Goal: Task Accomplishment & Management: Complete application form

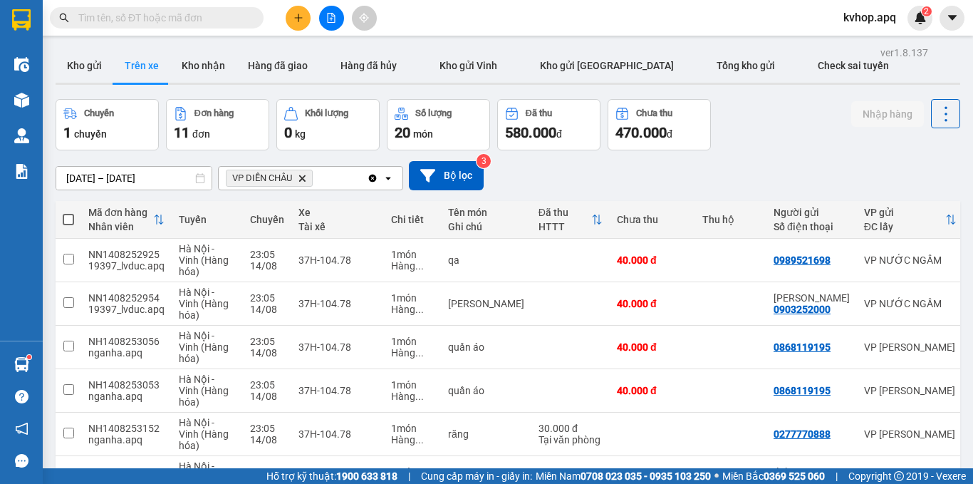
click at [88, 70] on button "Kho gửi" at bounding box center [85, 65] width 58 height 34
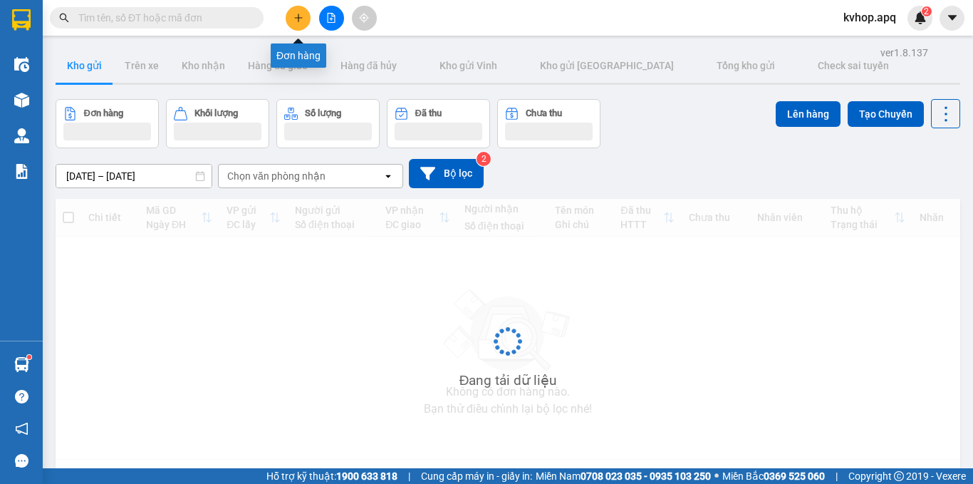
click at [300, 19] on icon "plus" at bounding box center [298, 18] width 10 height 10
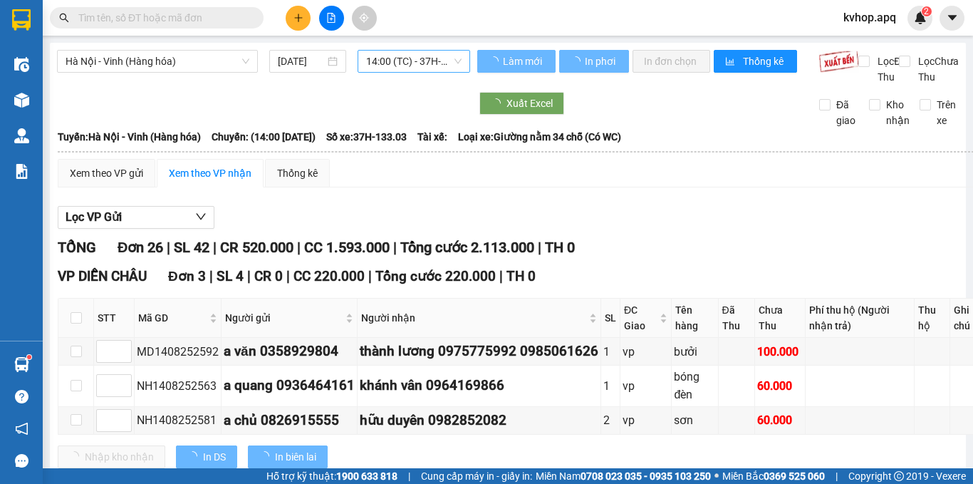
drag, startPoint x: 447, startPoint y: 60, endPoint x: 439, endPoint y: 65, distance: 9.9
click at [445, 60] on span "14:00 (TC) - 37H-133.03" at bounding box center [413, 61] width 95 height 21
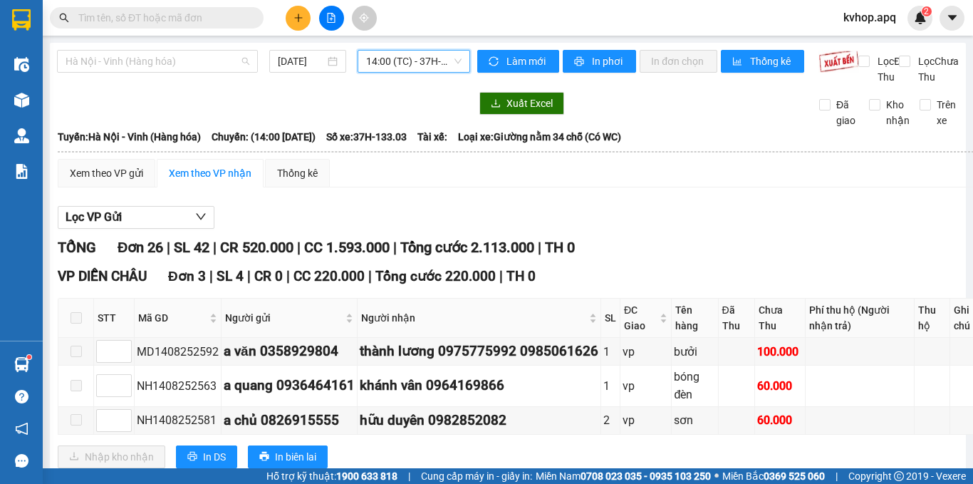
drag, startPoint x: 106, startPoint y: 56, endPoint x: 112, endPoint y: 75, distance: 20.1
click at [107, 56] on span "Hà Nội - Vinh (Hàng hóa)" at bounding box center [158, 61] width 184 height 21
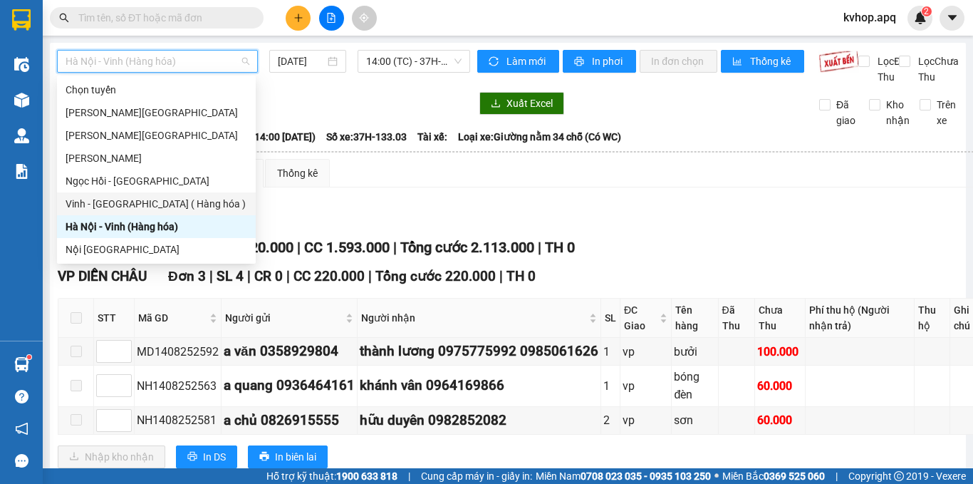
click at [119, 202] on div "Vinh - [GEOGRAPHIC_DATA] ( Hàng hóa )" at bounding box center [157, 204] width 182 height 16
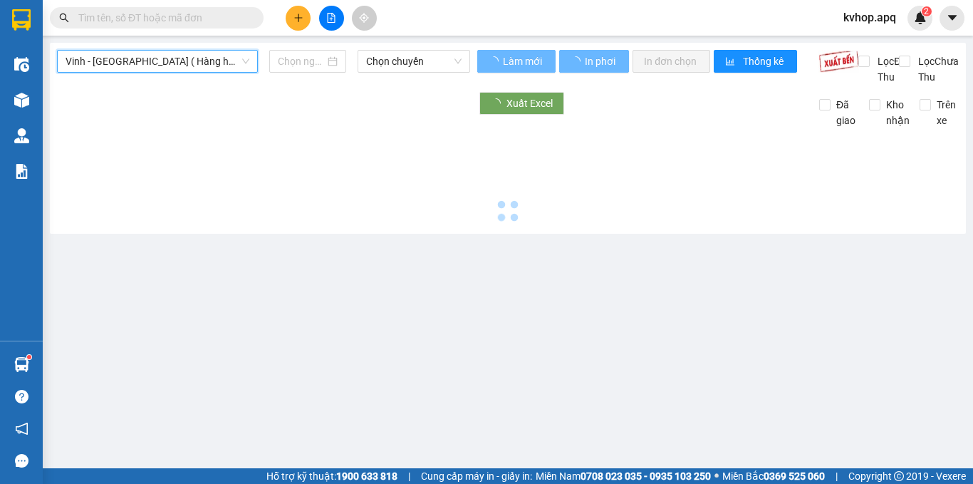
type input "[DATE]"
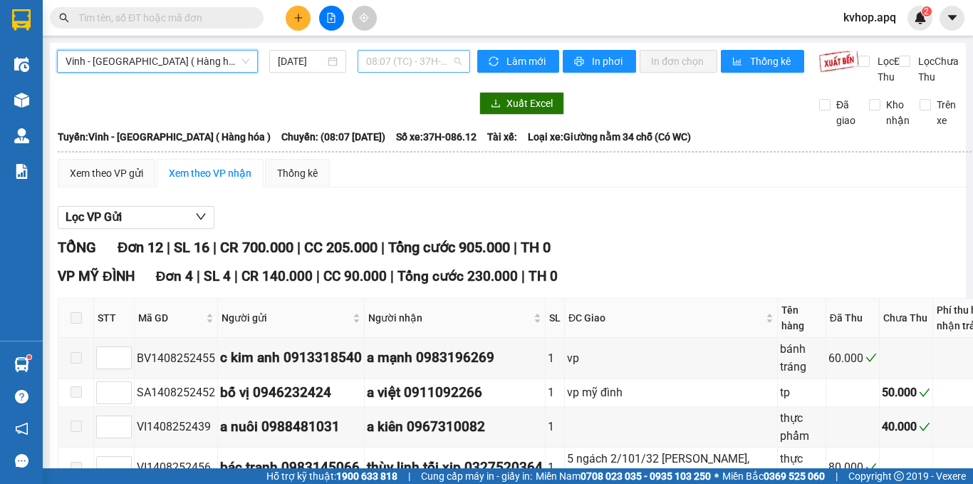
click at [387, 67] on span "08:07 (TC) - 37H-086.12" at bounding box center [413, 61] width 95 height 21
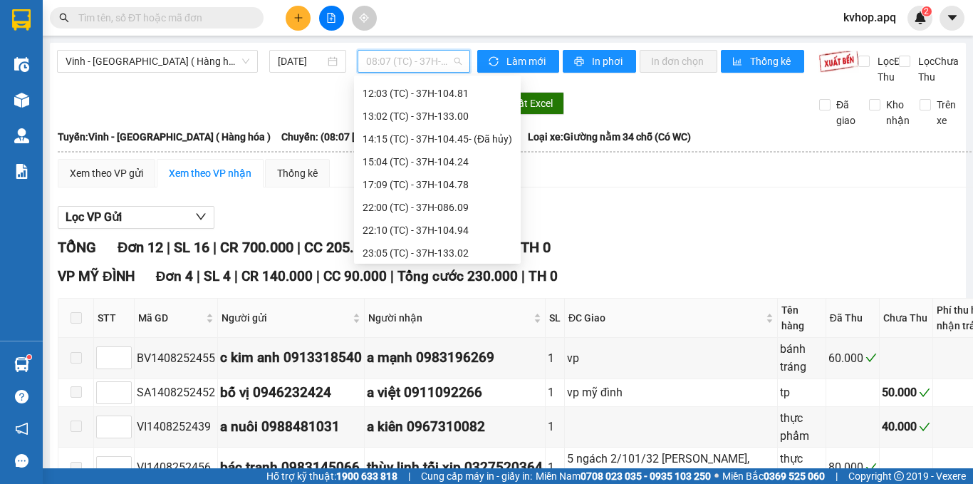
scroll to position [95, 0]
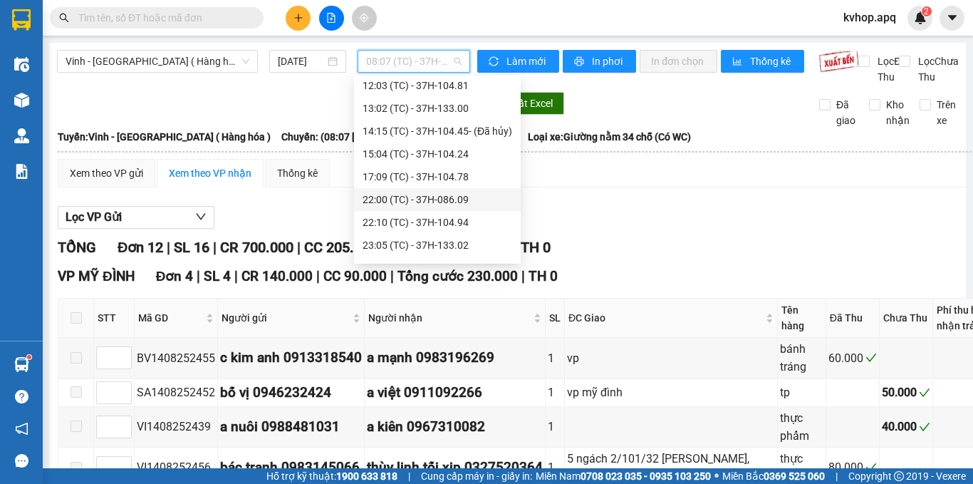
click at [415, 201] on div "22:00 (TC) - 37H-086.09" at bounding box center [438, 200] width 150 height 16
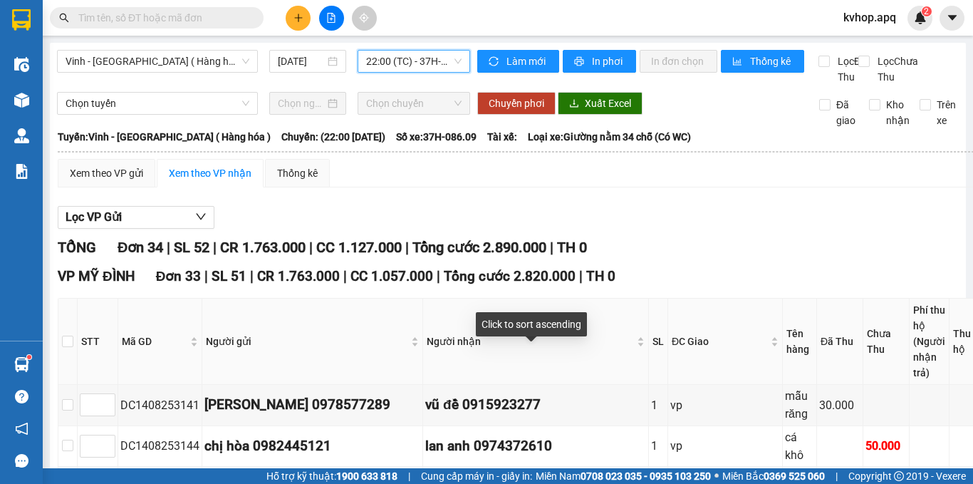
scroll to position [142, 0]
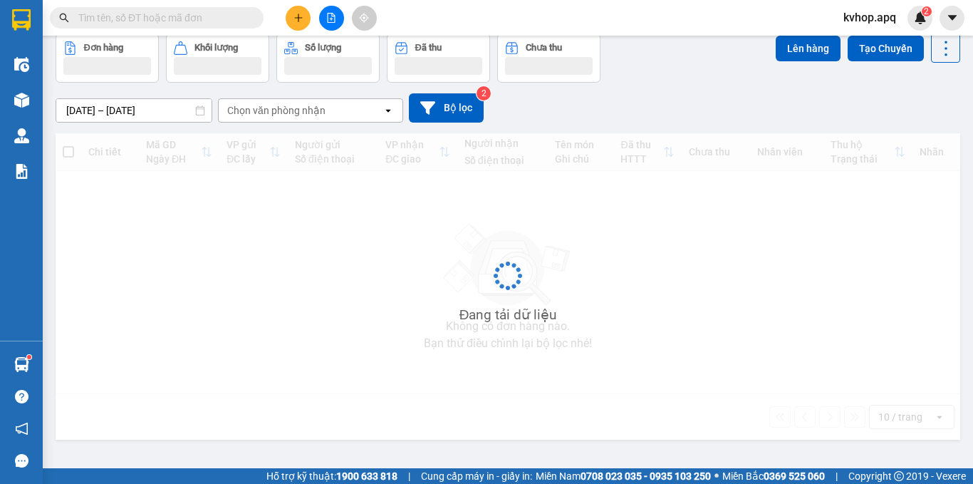
scroll to position [66, 0]
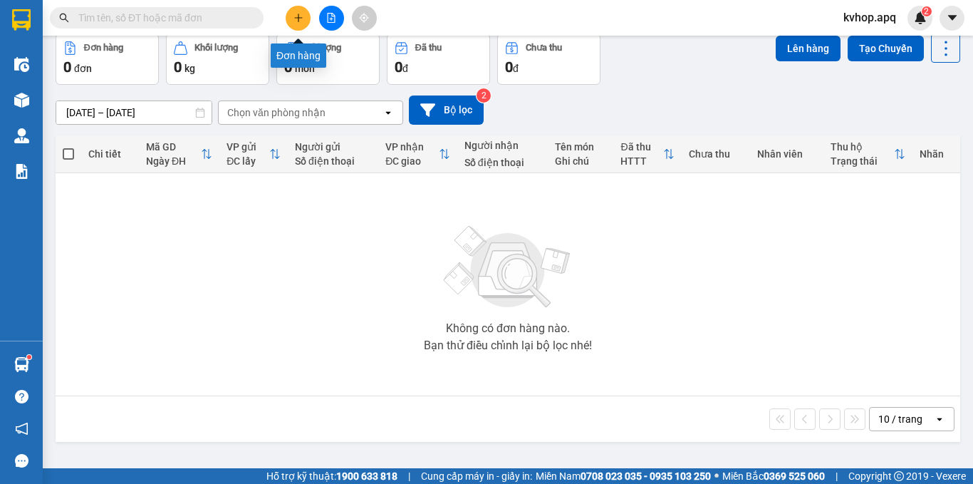
click at [296, 21] on icon "plus" at bounding box center [298, 18] width 10 height 10
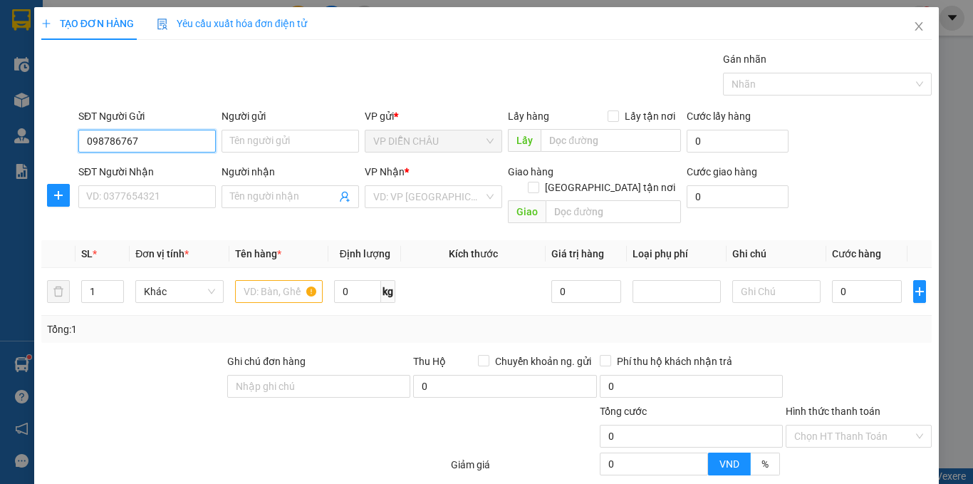
type input "0987867671"
drag, startPoint x: 163, startPoint y: 166, endPoint x: 162, endPoint y: 182, distance: 16.4
click at [163, 167] on div "0987867671 - chị [PERSON_NAME]" at bounding box center [163, 170] width 155 height 16
type input "chị [PERSON_NAME]"
checkbox input "true"
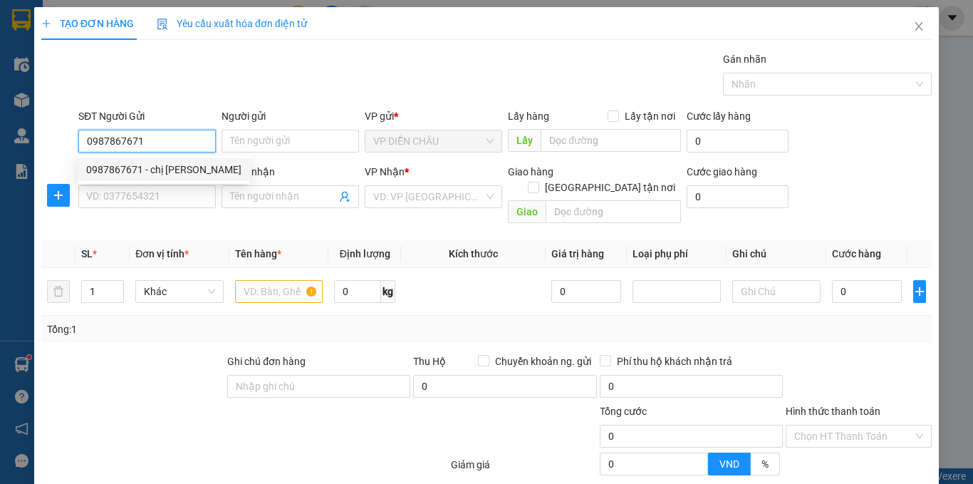
type input "vp dc"
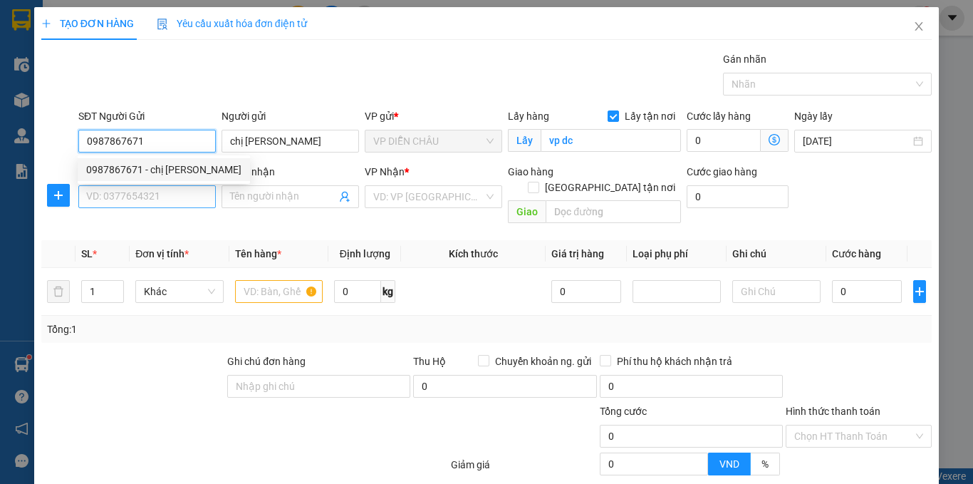
type input "0987867671"
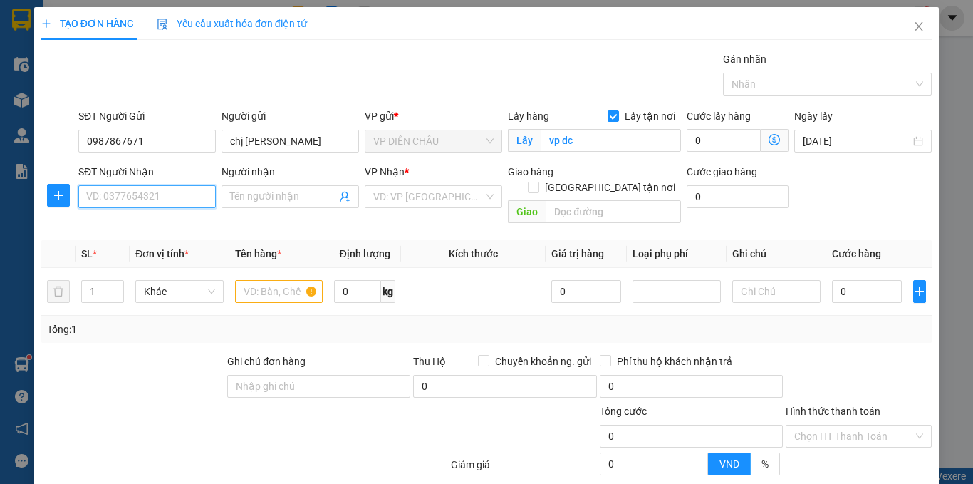
click at [158, 199] on input "SĐT Người Nhận" at bounding box center [146, 196] width 137 height 23
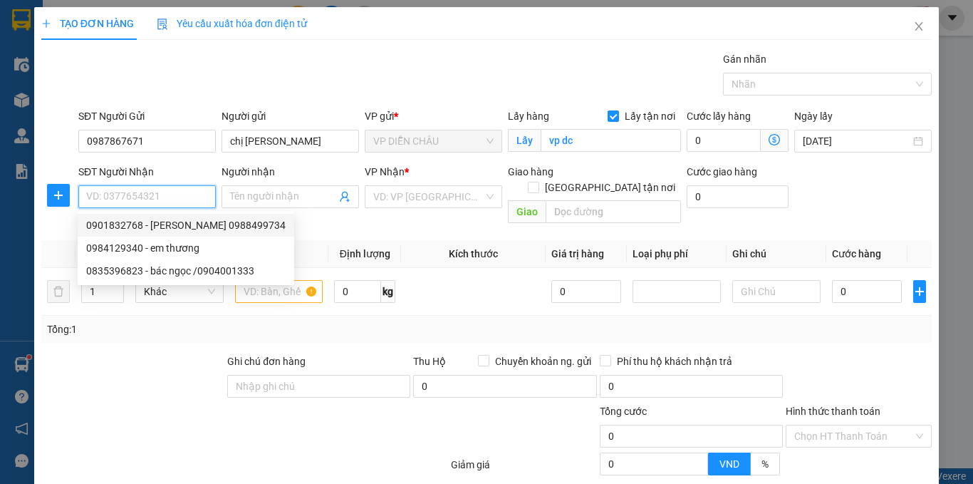
click at [227, 227] on div "0901832768 - [PERSON_NAME] 0988499734" at bounding box center [185, 225] width 199 height 16
type input "0901832768"
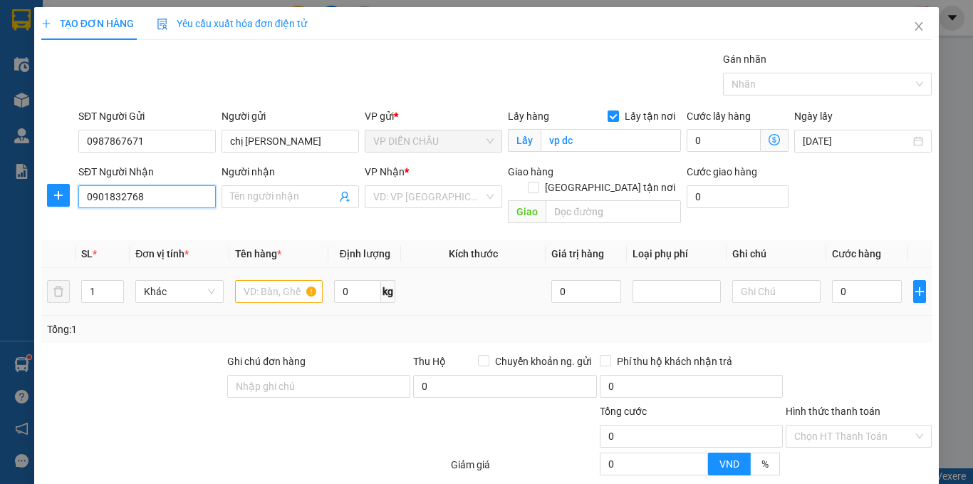
type input "[PERSON_NAME] 0988499734"
checkbox input "true"
type input "vp MD"
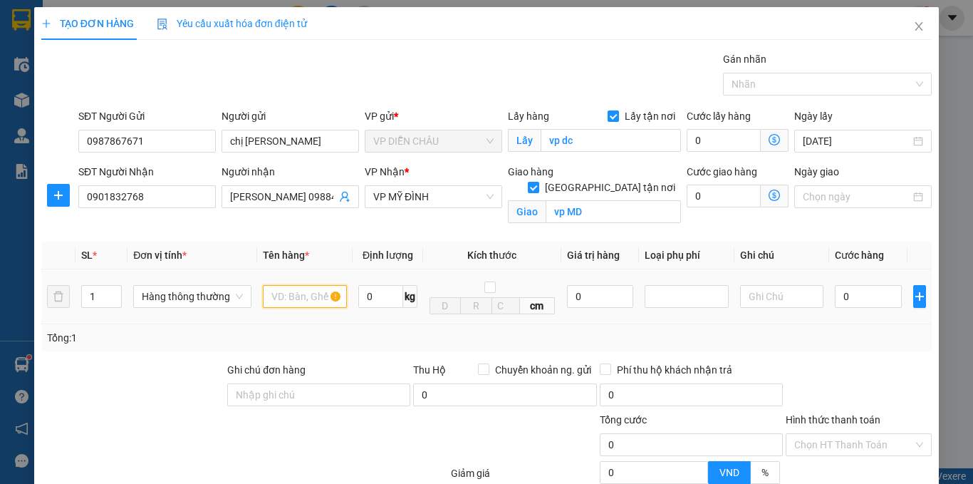
click at [277, 294] on input "text" at bounding box center [305, 296] width 84 height 23
drag, startPoint x: 312, startPoint y: 295, endPoint x: 335, endPoint y: 301, distance: 23.7
click at [321, 298] on input "ựcẩm ···ư·" at bounding box center [305, 296] width 84 height 23
type input "ự"
type input "thực phẩm"
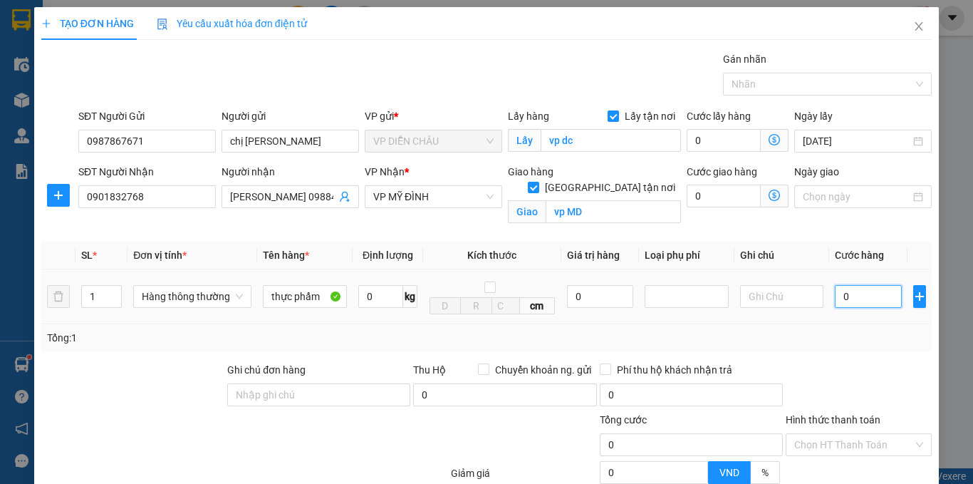
click at [835, 296] on input "0" at bounding box center [868, 296] width 67 height 23
type input "5"
type input "50"
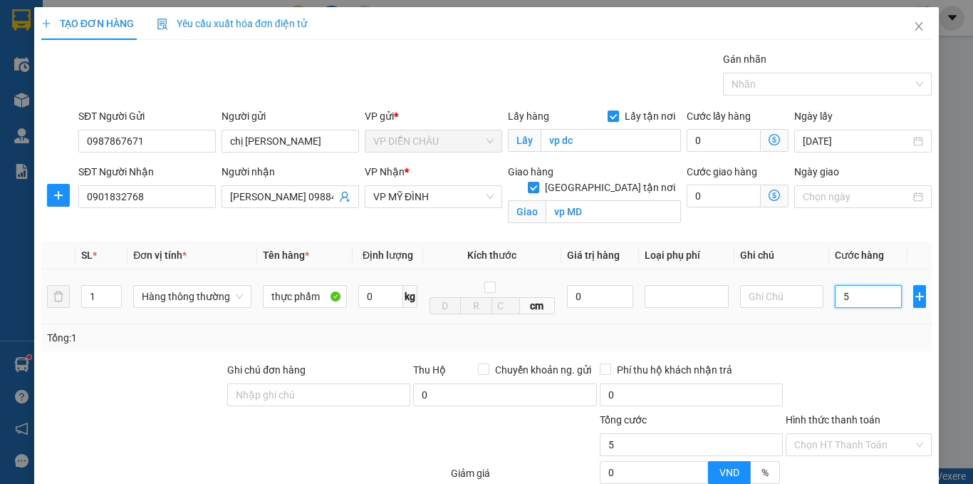
type input "50"
type input "500"
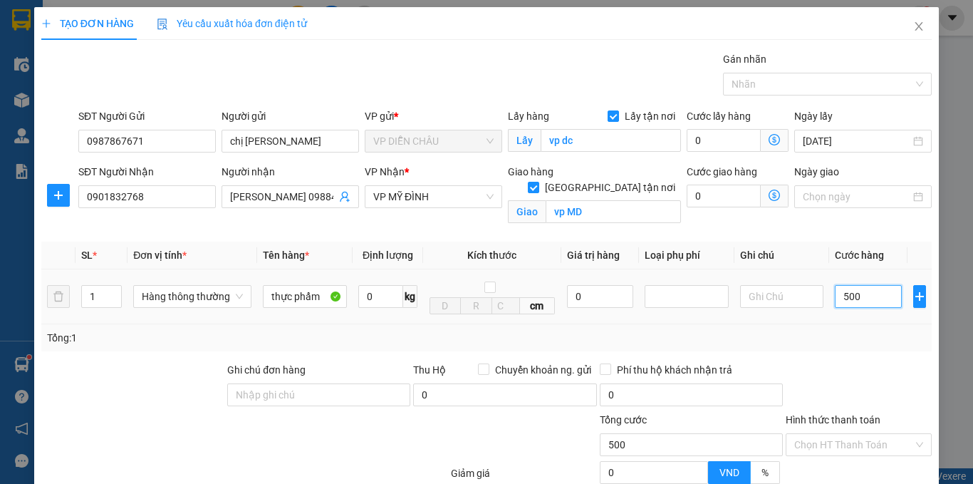
type input "5.000"
type input "50.000"
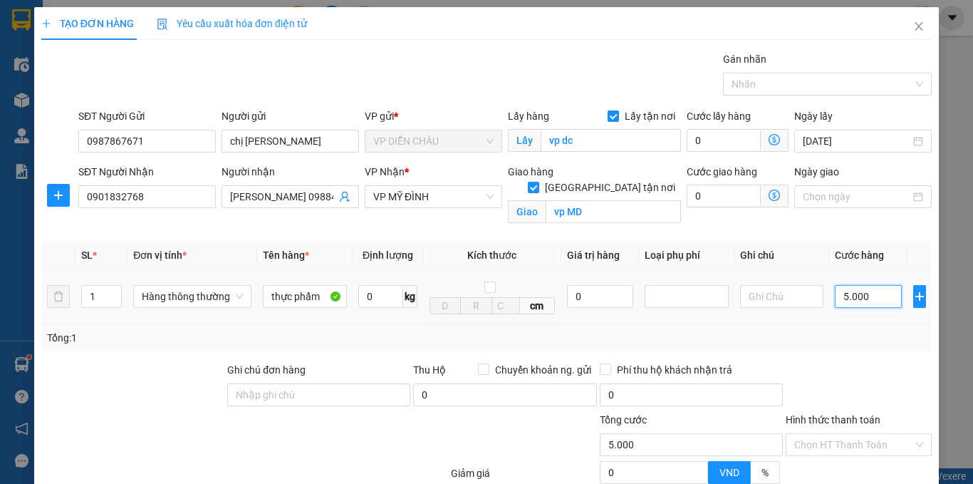
type input "50.000"
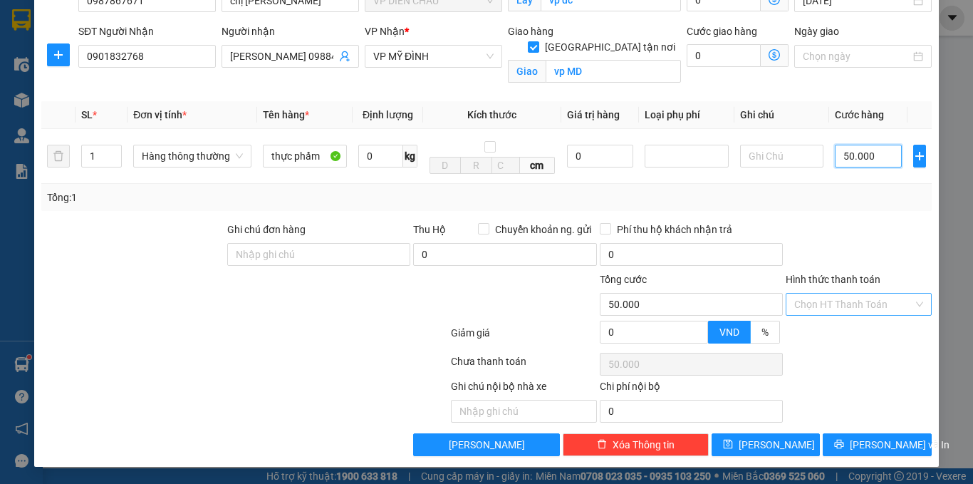
type input "50.000"
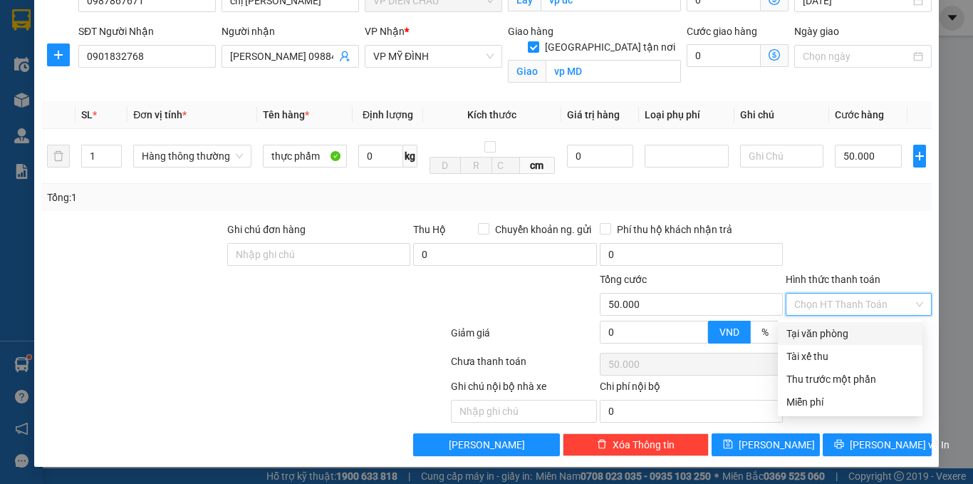
drag, startPoint x: 870, startPoint y: 306, endPoint x: 842, endPoint y: 321, distance: 31.5
click at [869, 306] on input "Hình thức thanh toán" at bounding box center [853, 303] width 119 height 21
click at [833, 326] on div "Tại văn phòng" at bounding box center [849, 334] width 127 height 16
type input "0"
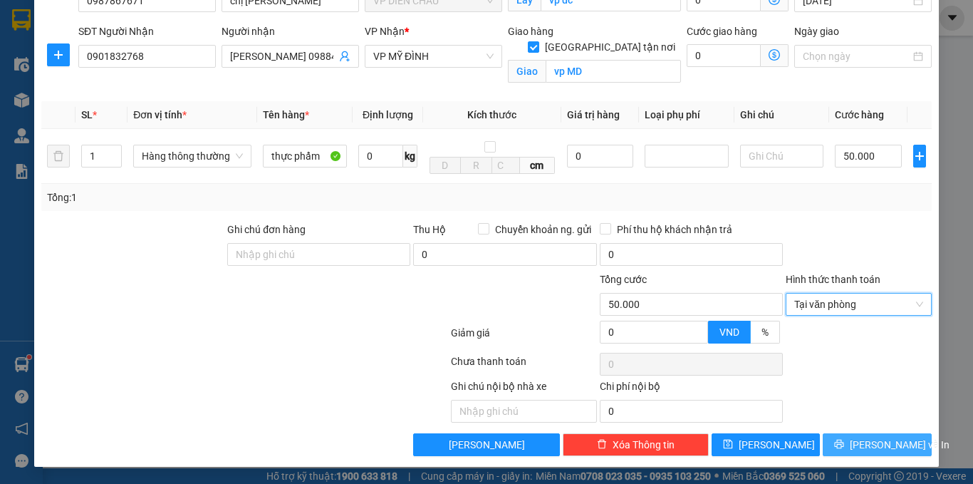
click at [863, 443] on span "[PERSON_NAME] và In" at bounding box center [900, 445] width 100 height 16
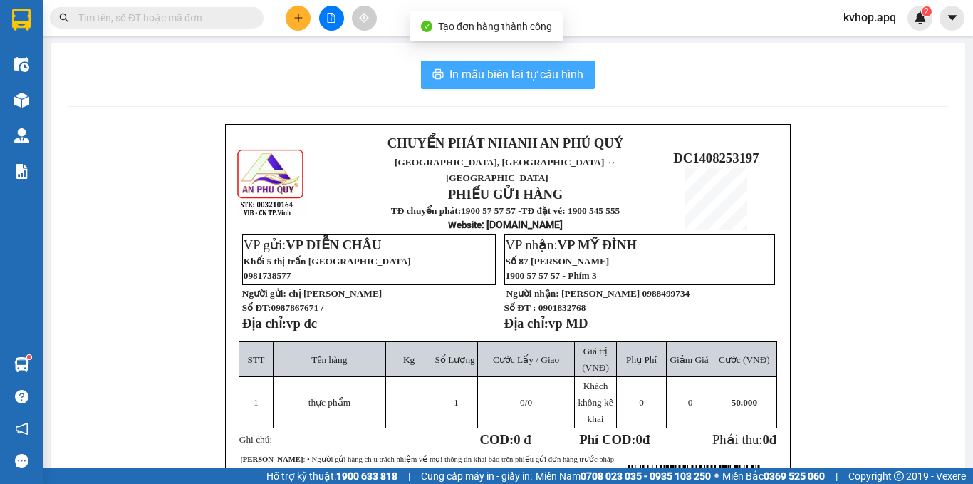
click at [449, 80] on span "In mẫu biên lai tự cấu hình" at bounding box center [516, 75] width 134 height 18
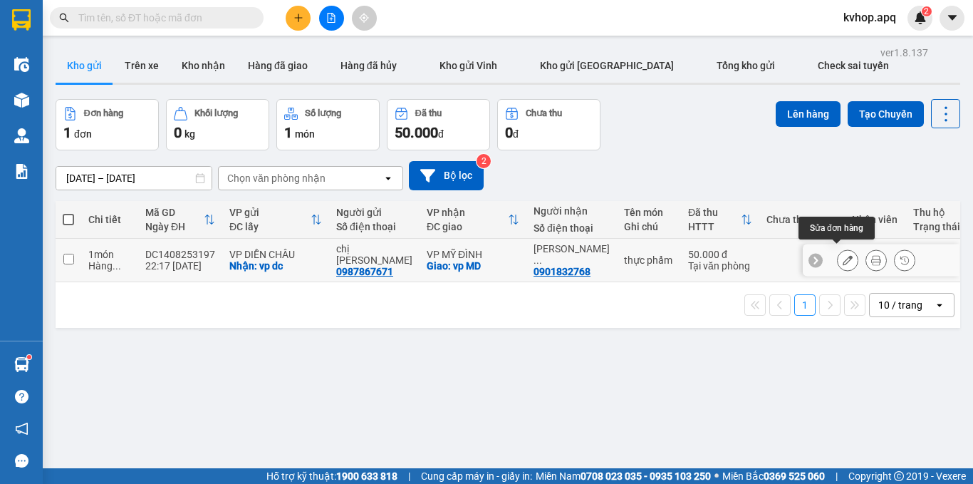
click at [843, 255] on icon at bounding box center [848, 260] width 10 height 10
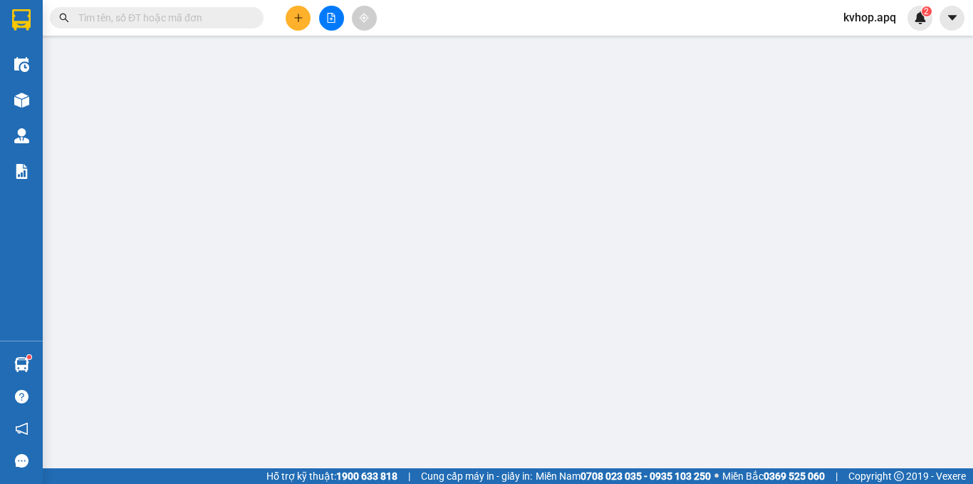
type input "0987867671"
type input "chị [PERSON_NAME]"
checkbox input "true"
type input "vp dc"
type input "0901832768"
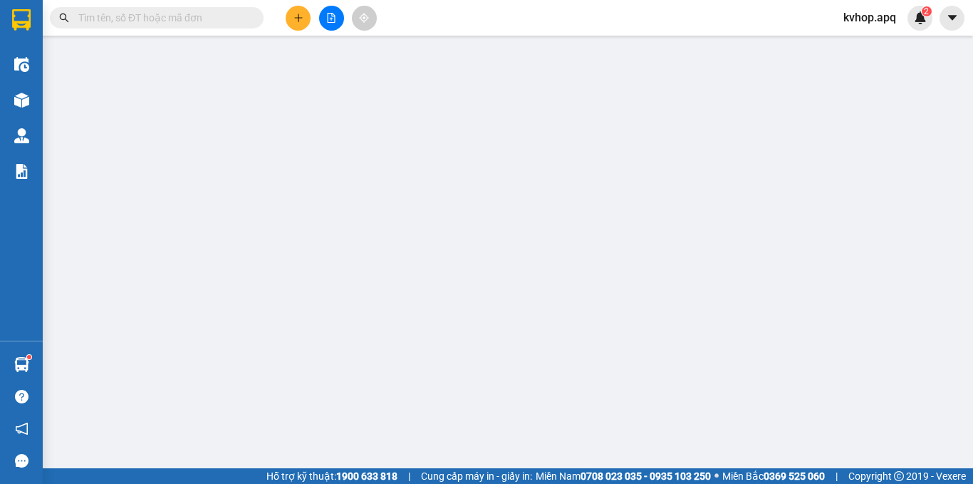
type input "[PERSON_NAME] 0988499734"
checkbox input "true"
type input "vp MD"
type input "50.000"
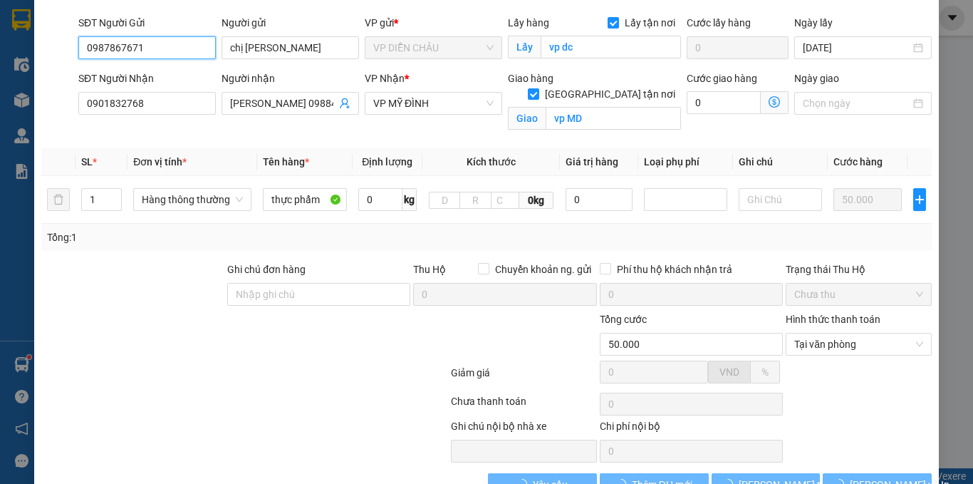
scroll to position [136, 0]
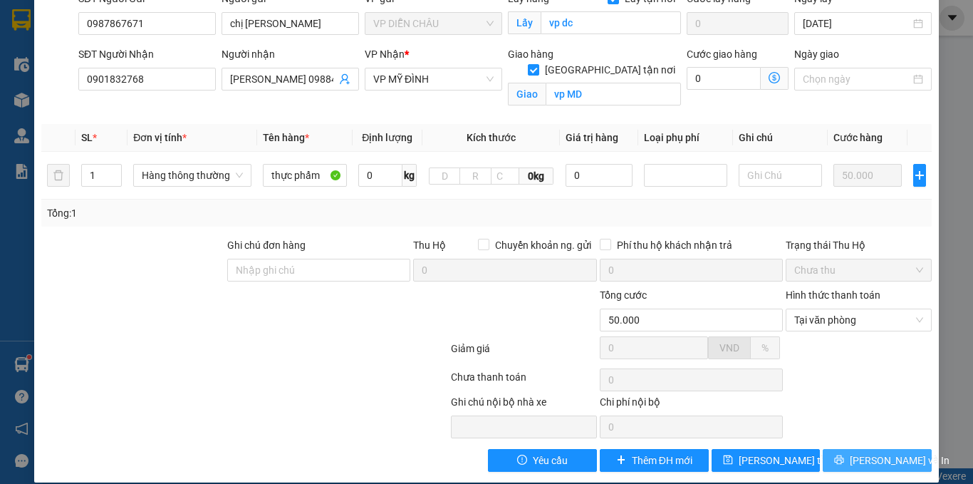
click at [863, 452] on span "[PERSON_NAME] và In" at bounding box center [900, 460] width 100 height 16
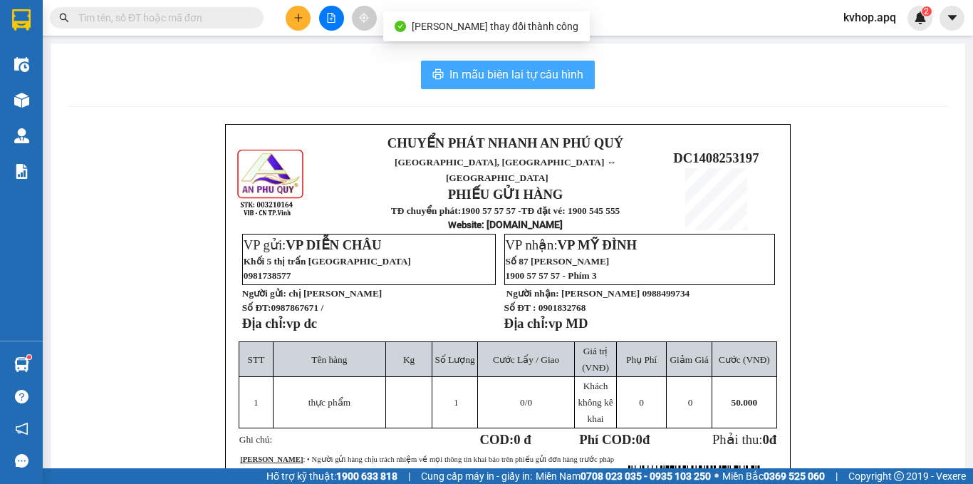
drag, startPoint x: 459, startPoint y: 66, endPoint x: 495, endPoint y: 131, distance: 74.0
click at [461, 68] on span "In mẫu biên lai tự cấu hình" at bounding box center [516, 75] width 134 height 18
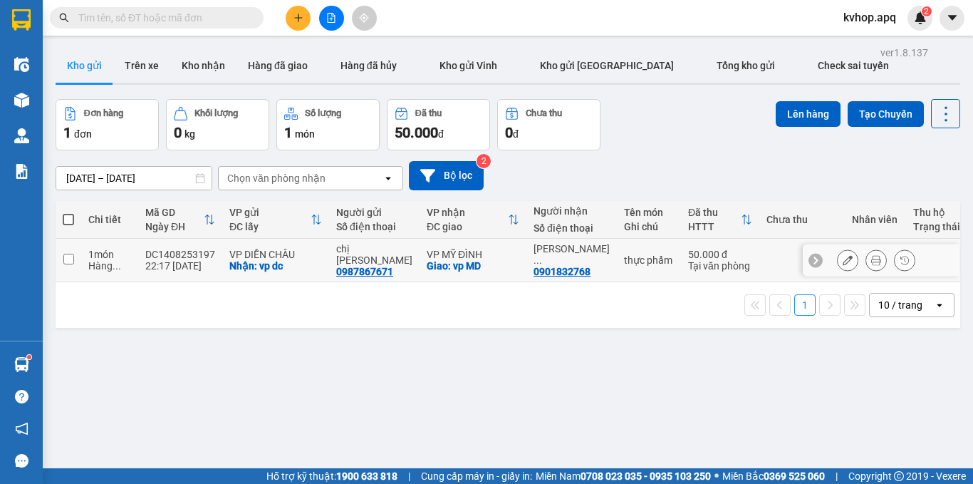
click at [74, 254] on td at bounding box center [69, 260] width 26 height 43
checkbox input "true"
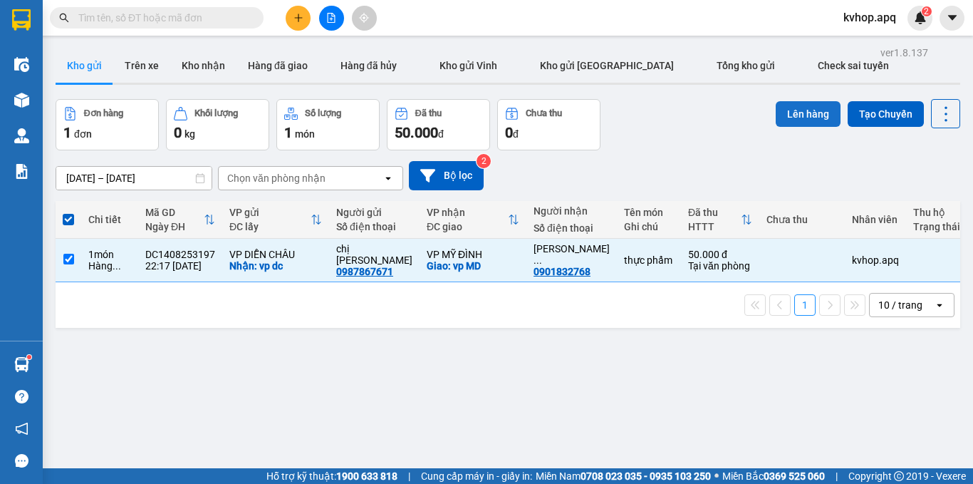
click at [790, 112] on button "Lên hàng" at bounding box center [808, 114] width 65 height 26
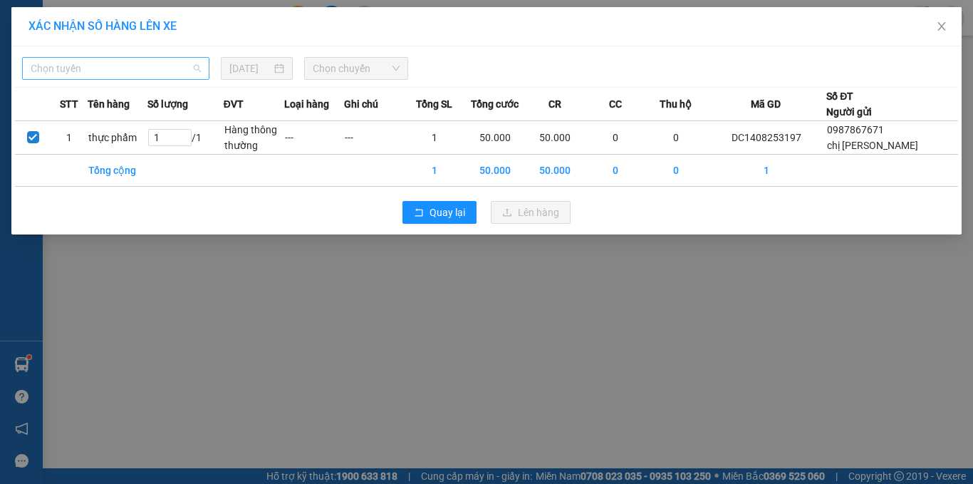
drag, startPoint x: 72, startPoint y: 61, endPoint x: 92, endPoint y: 101, distance: 44.6
click at [73, 61] on span "Chọn tuyến" at bounding box center [116, 68] width 170 height 21
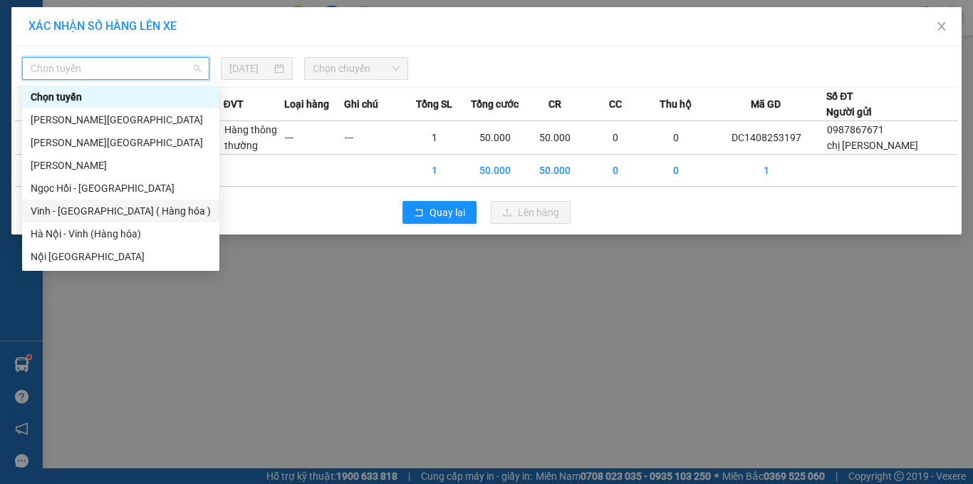
drag, startPoint x: 88, startPoint y: 211, endPoint x: 134, endPoint y: 183, distance: 53.4
click at [91, 211] on div "Vinh - [GEOGRAPHIC_DATA] ( Hàng hóa )" at bounding box center [121, 211] width 180 height 16
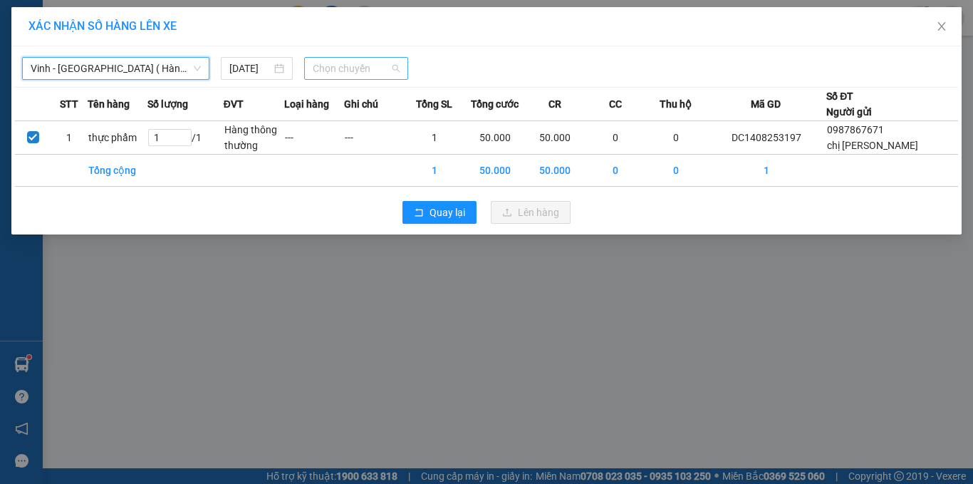
click at [355, 76] on span "Chọn chuyến" at bounding box center [357, 68] width 88 height 21
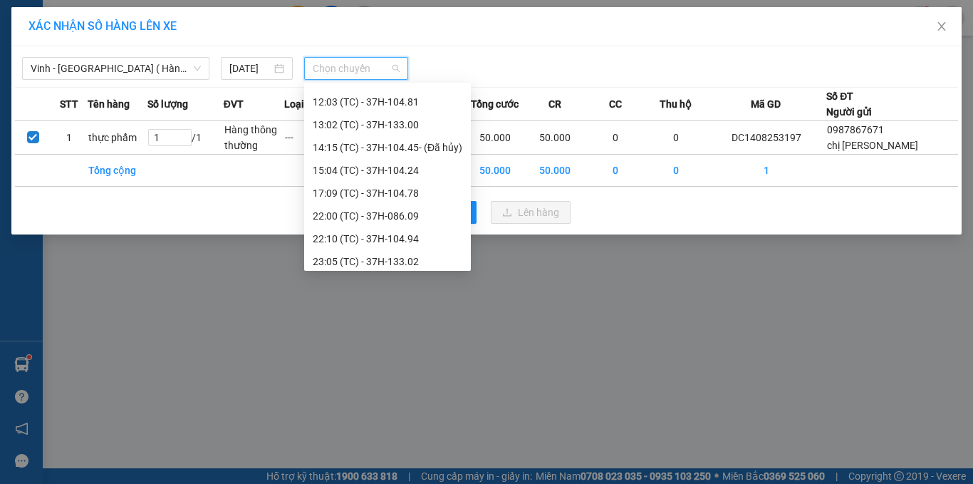
scroll to position [99, 0]
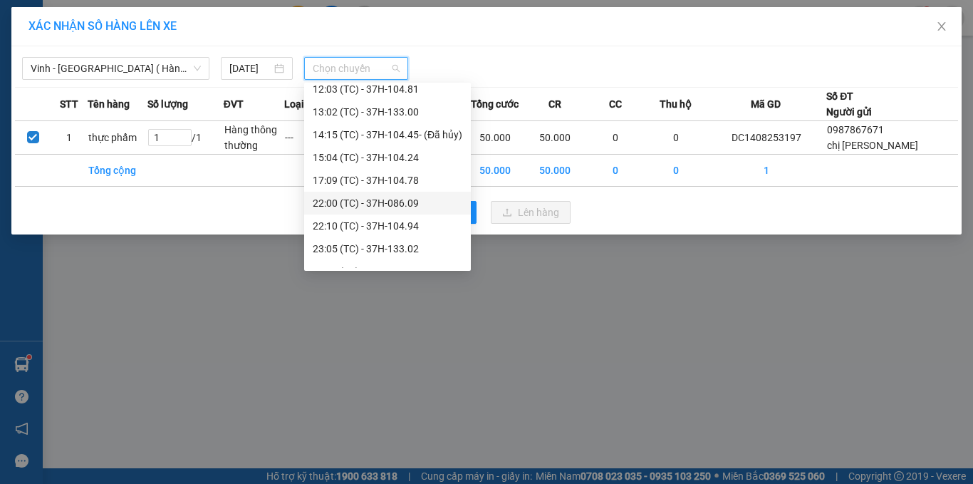
click at [391, 205] on div "22:00 (TC) - 37H-086.09" at bounding box center [388, 203] width 150 height 16
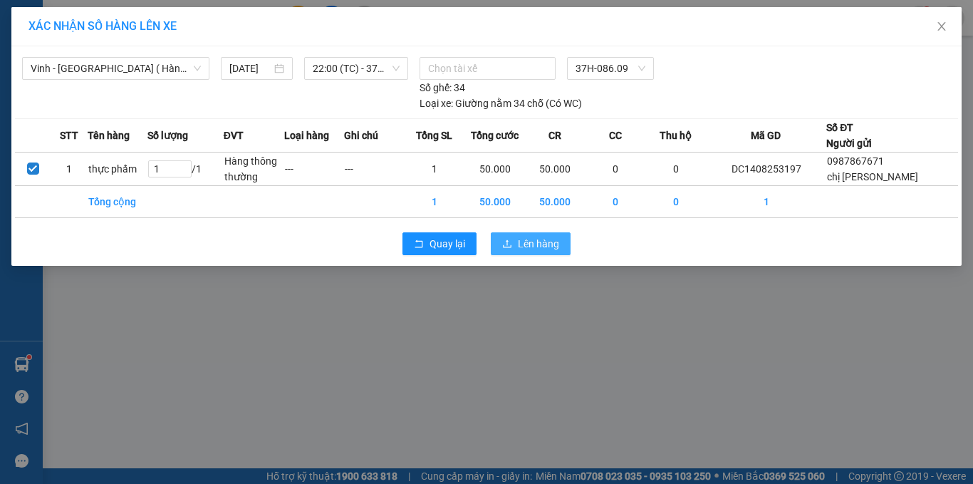
click at [528, 240] on span "Lên hàng" at bounding box center [538, 244] width 41 height 16
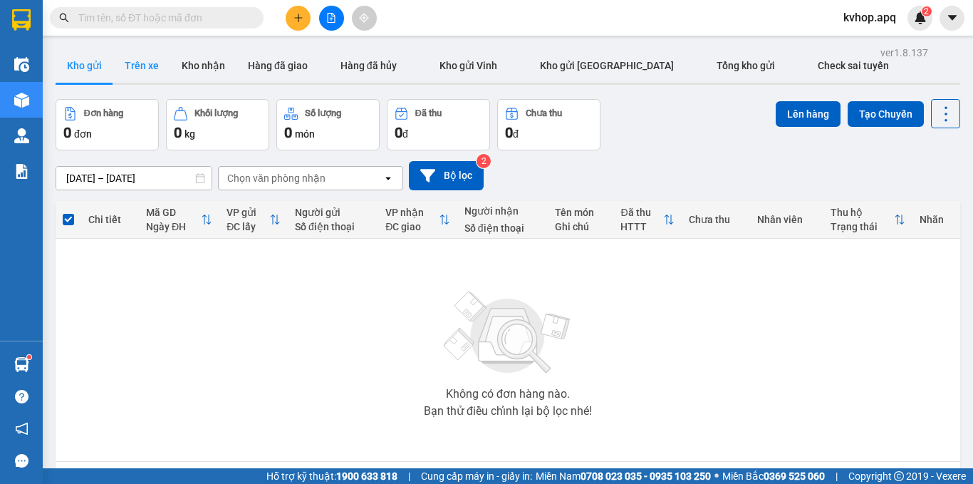
click at [140, 61] on button "Trên xe" at bounding box center [141, 65] width 57 height 34
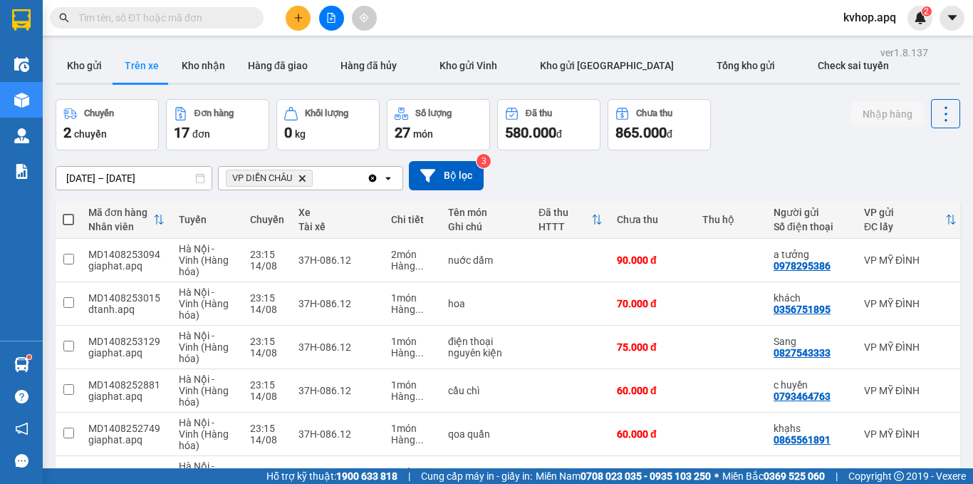
drag, startPoint x: 192, startPoint y: 64, endPoint x: 193, endPoint y: 83, distance: 19.2
click at [193, 64] on button "Kho nhận" at bounding box center [203, 65] width 66 height 34
type input "[DATE] – [DATE]"
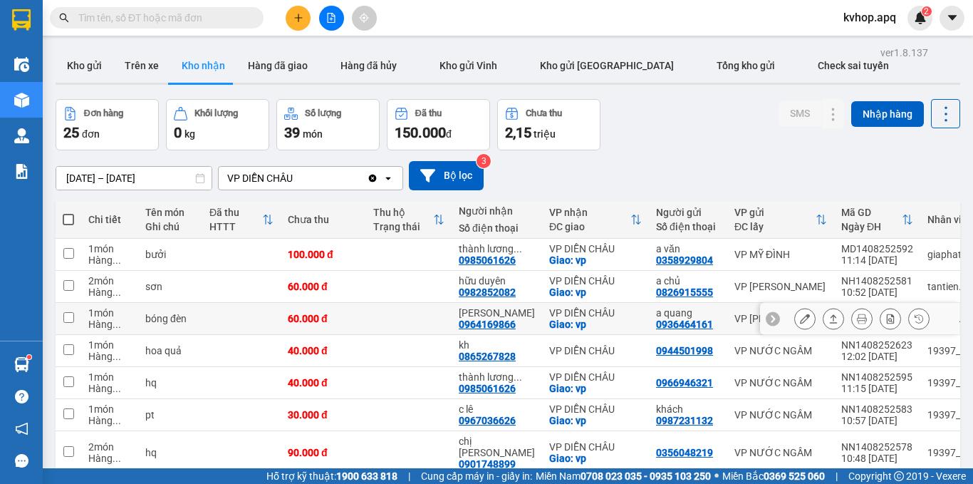
scroll to position [142, 0]
